Goal: Task Accomplishment & Management: Use online tool/utility

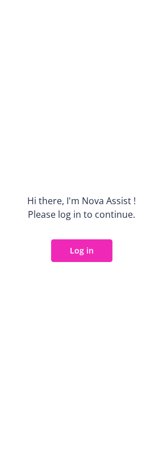
click at [99, 236] on div "Hi there, I ' m Nova Assist ! Please log in to continue. Log in" at bounding box center [81, 228] width 163 height 456
click at [86, 247] on button "Log in" at bounding box center [81, 250] width 61 height 23
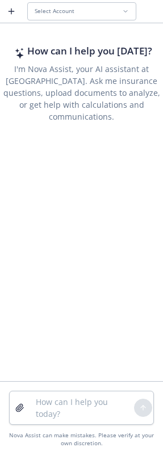
click at [42, 7] on button "Select Account" at bounding box center [81, 11] width 109 height 18
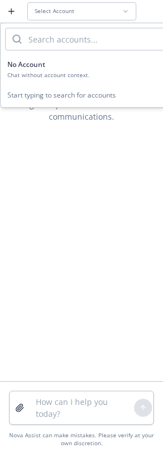
click at [54, 72] on div "Chat without account context." at bounding box center [90, 75] width 167 height 7
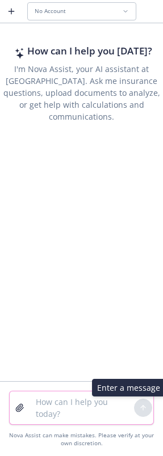
click at [83, 409] on textarea at bounding box center [81, 408] width 105 height 33
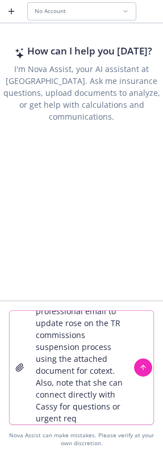
scroll to position [34, 0]
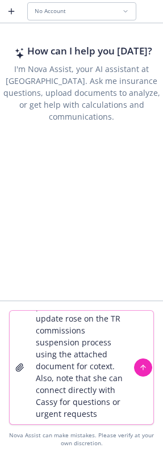
click at [77, 390] on textarea "create a friendly and professional email to update rose on the TR commissions s…" at bounding box center [81, 367] width 105 height 113
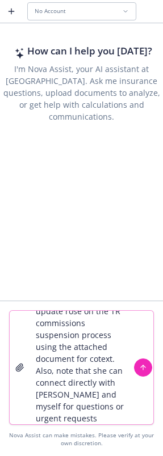
click at [104, 416] on textarea "create a friendly and professional email to update rose on the TR commissions s…" at bounding box center [81, 367] width 105 height 113
click at [113, 414] on textarea "create a friendly and professional email to update rose on the TR commissions s…" at bounding box center [81, 367] width 105 height 113
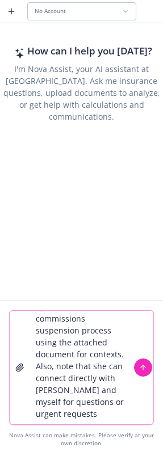
scroll to position [51, 0]
click at [84, 415] on textarea "create a friendly and professional email to update rose on the TR commissions s…" at bounding box center [81, 367] width 105 height 113
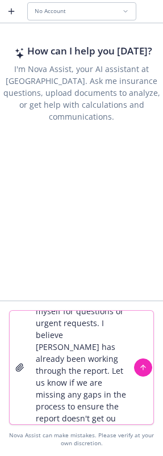
scroll to position [141, 0]
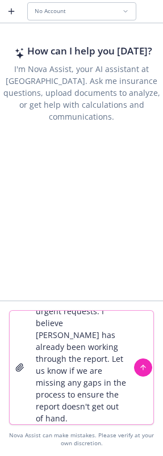
type textarea "create a friendly and professional email to update rose on the TR commissions s…"
click at [17, 364] on icon "button" at bounding box center [19, 367] width 9 height 9
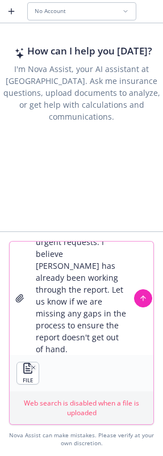
scroll to position [0, 0]
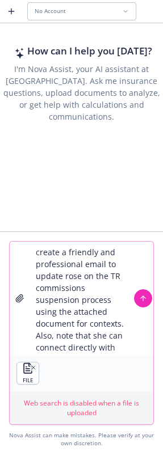
drag, startPoint x: 144, startPoint y: 302, endPoint x: 43, endPoint y: 317, distance: 102.2
click at [144, 302] on icon "submit" at bounding box center [143, 299] width 8 height 8
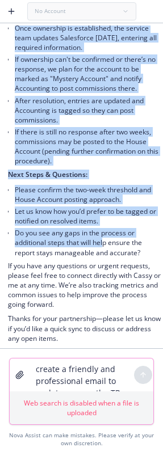
scroll to position [555, 0]
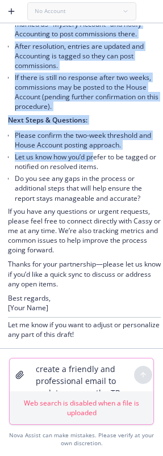
drag, startPoint x: 9, startPoint y: 163, endPoint x: 96, endPoint y: 149, distance: 88.5
click at [96, 149] on div "Here’s a draft of a friendly and professional update email to [PERSON_NAME] reg…" at bounding box center [84, 2] width 153 height 682
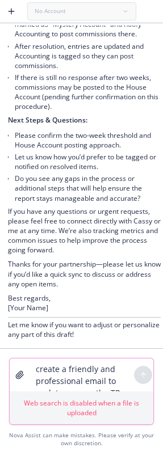
click at [39, 371] on textarea "create a friendly and professional email to update rose on the TR commissions s…" at bounding box center [81, 375] width 105 height 33
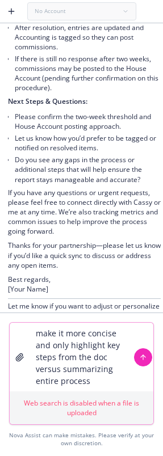
type textarea "make it more concise and only highlight key steps from the doc versus summarizi…"
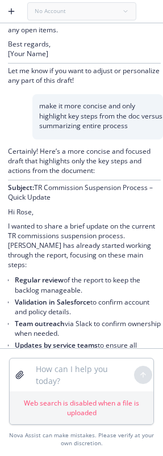
scroll to position [903, 0]
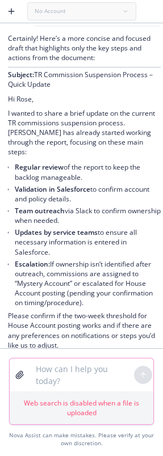
click at [54, 374] on textarea at bounding box center [81, 375] width 105 height 33
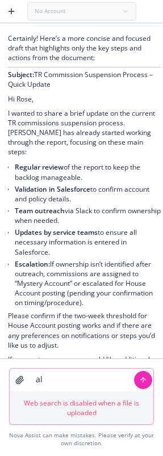
type textarea "a"
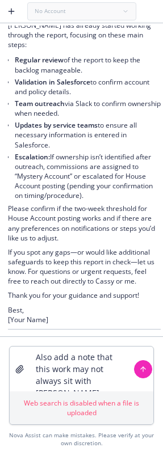
scroll to position [1017, 0]
click at [108, 377] on textarea "Also add a note that this work may not always sit with [PERSON_NAME]" at bounding box center [81, 369] width 105 height 45
click at [115, 378] on textarea "Also add a note that this work may not always sit with [PERSON_NAME]" at bounding box center [81, 369] width 105 height 45
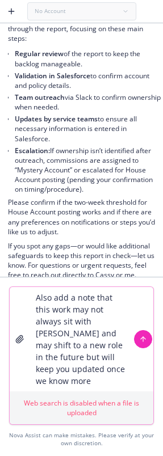
type textarea "Also add a note that this work may not always sit with [PERSON_NAME] and may sh…"
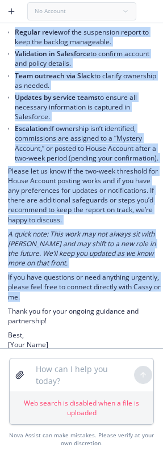
scroll to position [1559, 0]
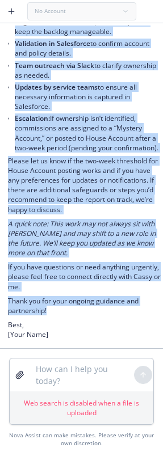
drag, startPoint x: 9, startPoint y: 284, endPoint x: 122, endPoint y: 305, distance: 115.5
click at [122, 305] on div "Absolutely! Here is your concise, updated draft with the note about potential c…" at bounding box center [84, 120] width 153 height 444
copy div "Lo Ipsu, D sitame co adipisc e seddo eiusmo te inc UT laboreetdol magnaaliqu en…"
